Goal: Task Accomplishment & Management: Use online tool/utility

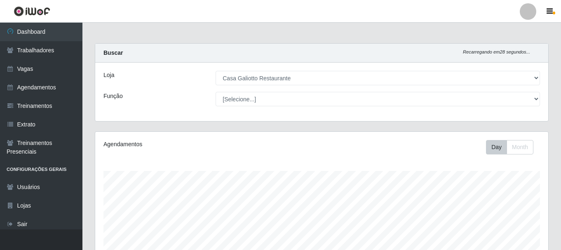
select select "279"
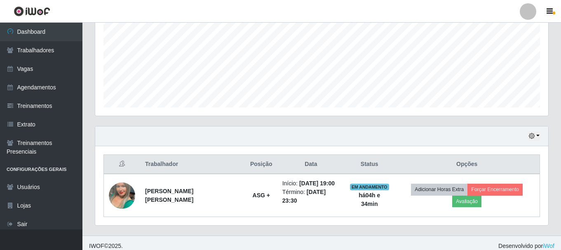
scroll to position [171, 453]
click at [537, 139] on button "button" at bounding box center [535, 136] width 12 height 9
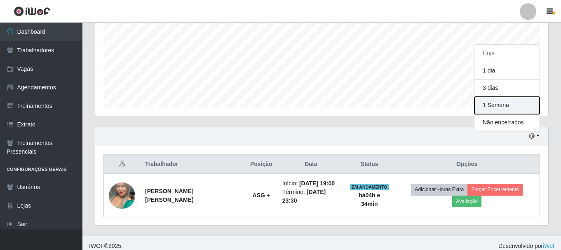
click at [498, 110] on button "1 Semana" at bounding box center [507, 105] width 65 height 17
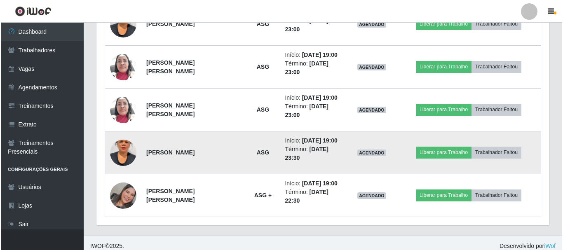
scroll to position [494, 0]
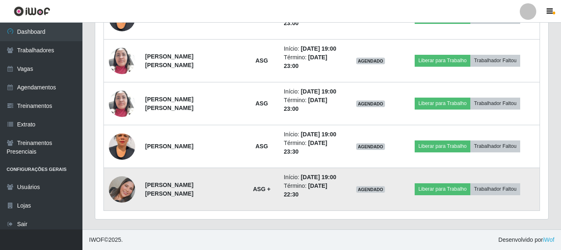
click at [124, 190] on img at bounding box center [122, 190] width 26 height 26
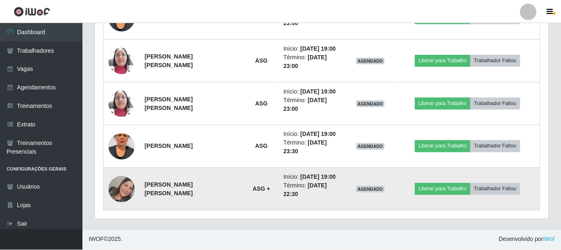
scroll to position [171, 449]
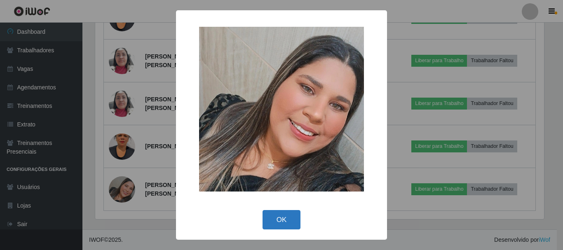
click at [284, 226] on button "OK" at bounding box center [282, 219] width 38 height 19
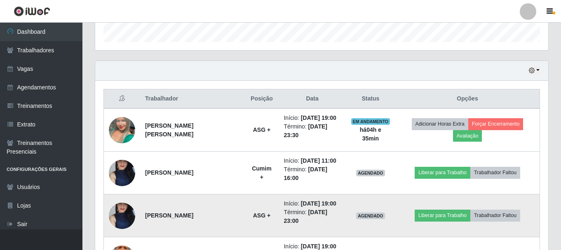
scroll to position [246, 0]
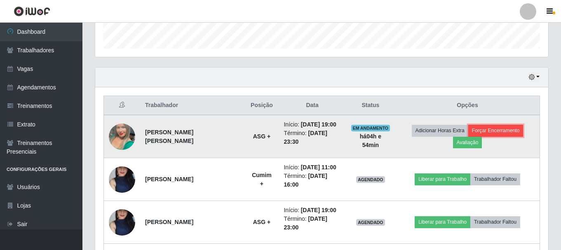
click at [494, 132] on button "Forçar Encerramento" at bounding box center [496, 131] width 55 height 12
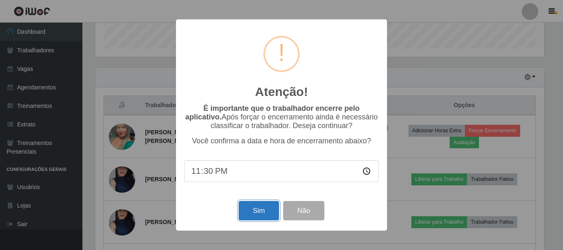
click at [266, 214] on button "Sim" at bounding box center [259, 210] width 40 height 19
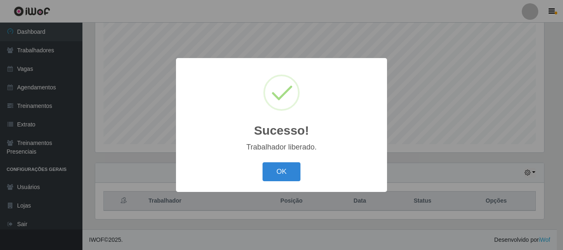
click at [278, 161] on div "OK Cancel" at bounding box center [281, 172] width 195 height 24
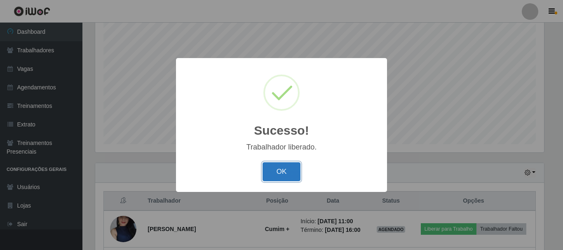
click at [280, 169] on button "OK" at bounding box center [282, 172] width 38 height 19
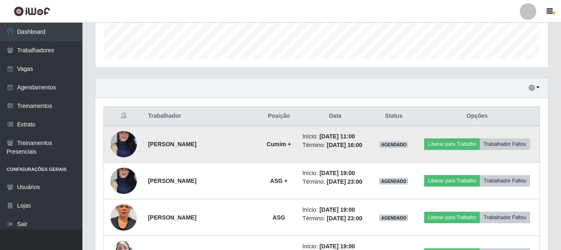
scroll to position [233, 0]
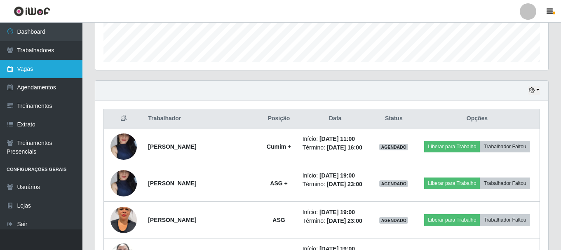
click at [35, 60] on link "Vagas" at bounding box center [41, 69] width 82 height 19
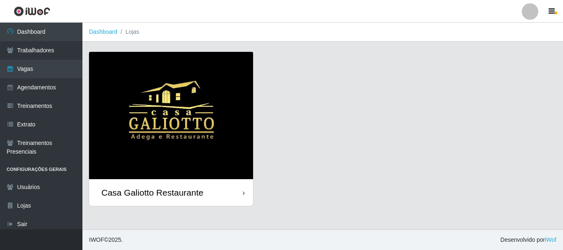
click at [216, 100] on img at bounding box center [171, 115] width 164 height 127
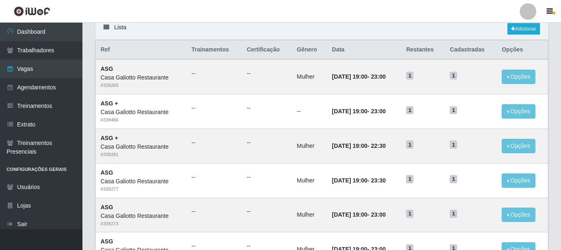
scroll to position [82, 0]
